Goal: Task Accomplishment & Management: Manage account settings

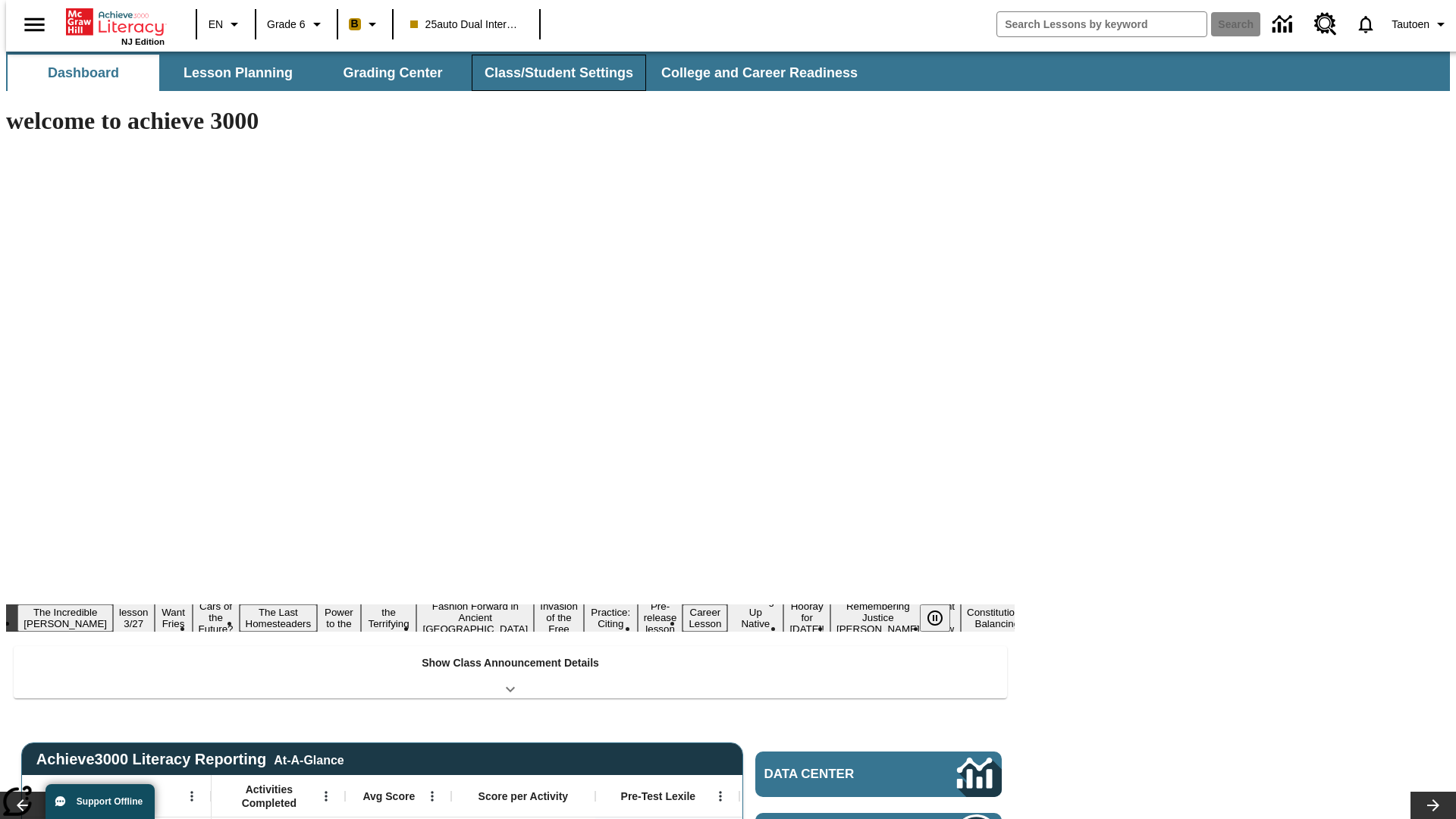
click at [550, 73] on button "Class/Student Settings" at bounding box center [559, 73] width 174 height 36
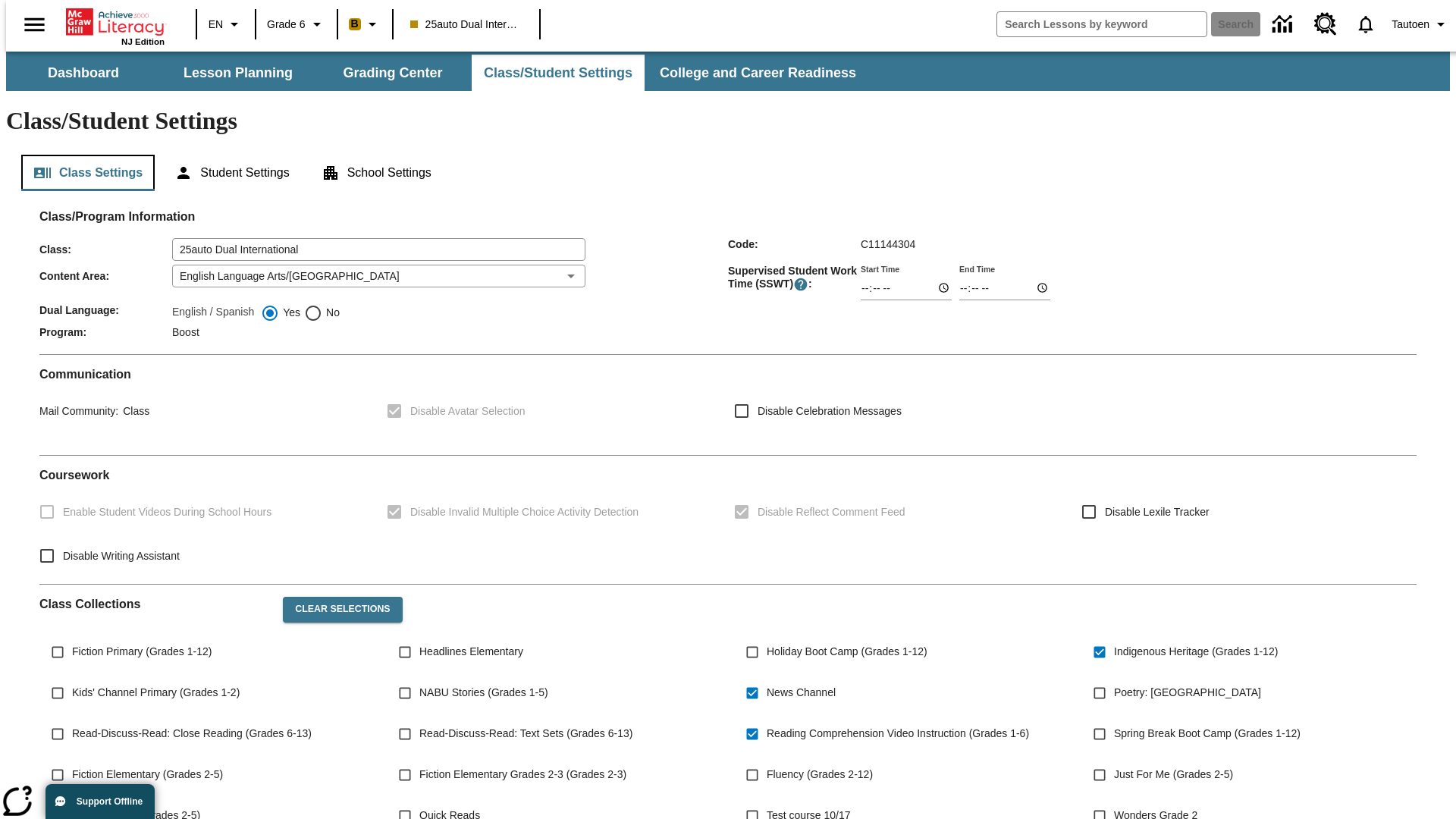
click at [82, 155] on button "Class Settings" at bounding box center [88, 172] width 134 height 36
click at [322, 305] on span "No" at bounding box center [331, 313] width 18 height 16
click at [322, 304] on input "No" at bounding box center [314, 314] width 19 height 19
radio input "true"
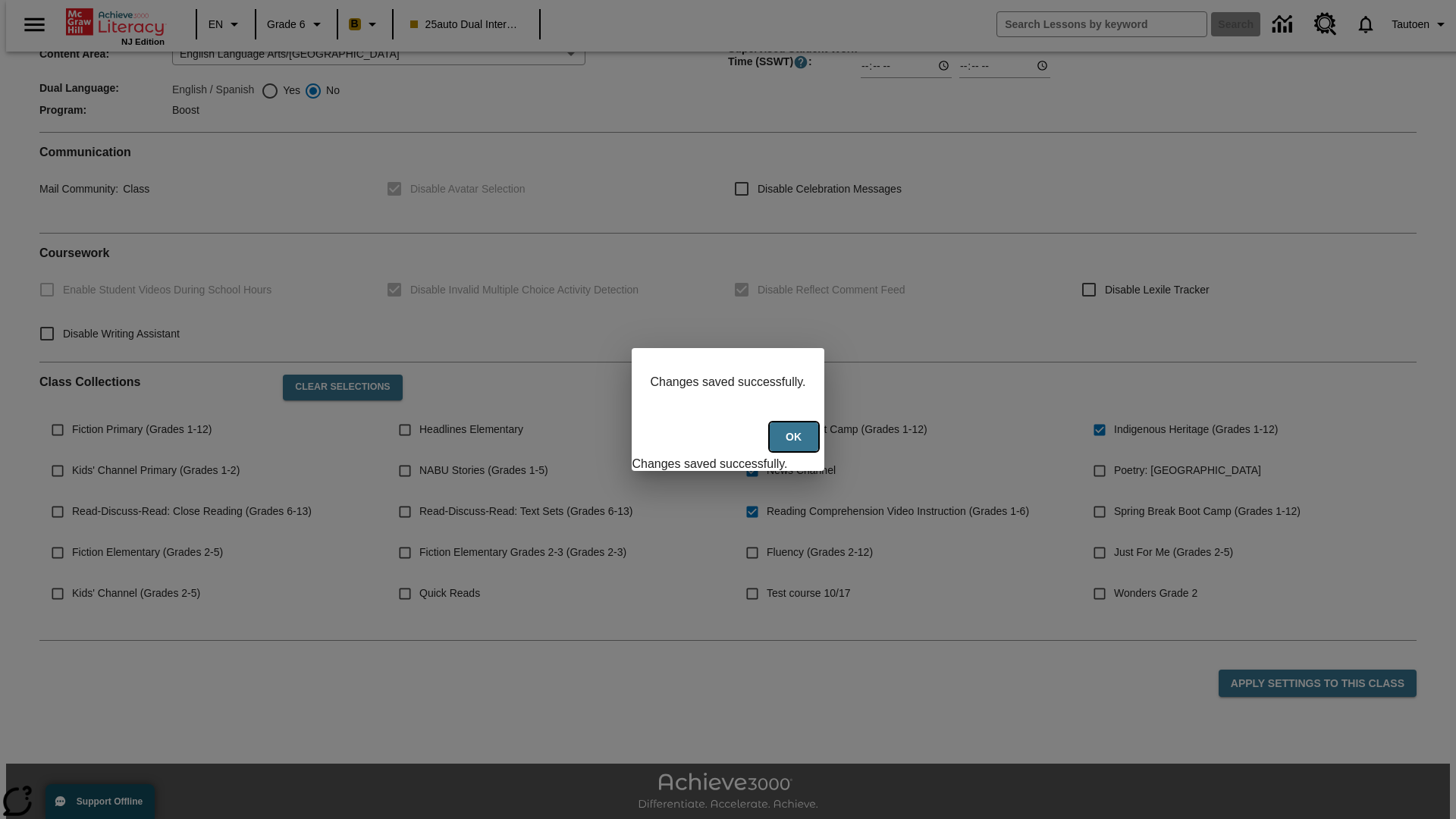
click at [796, 445] on button "Ok" at bounding box center [793, 437] width 48 height 30
